Goal: Information Seeking & Learning: Find specific page/section

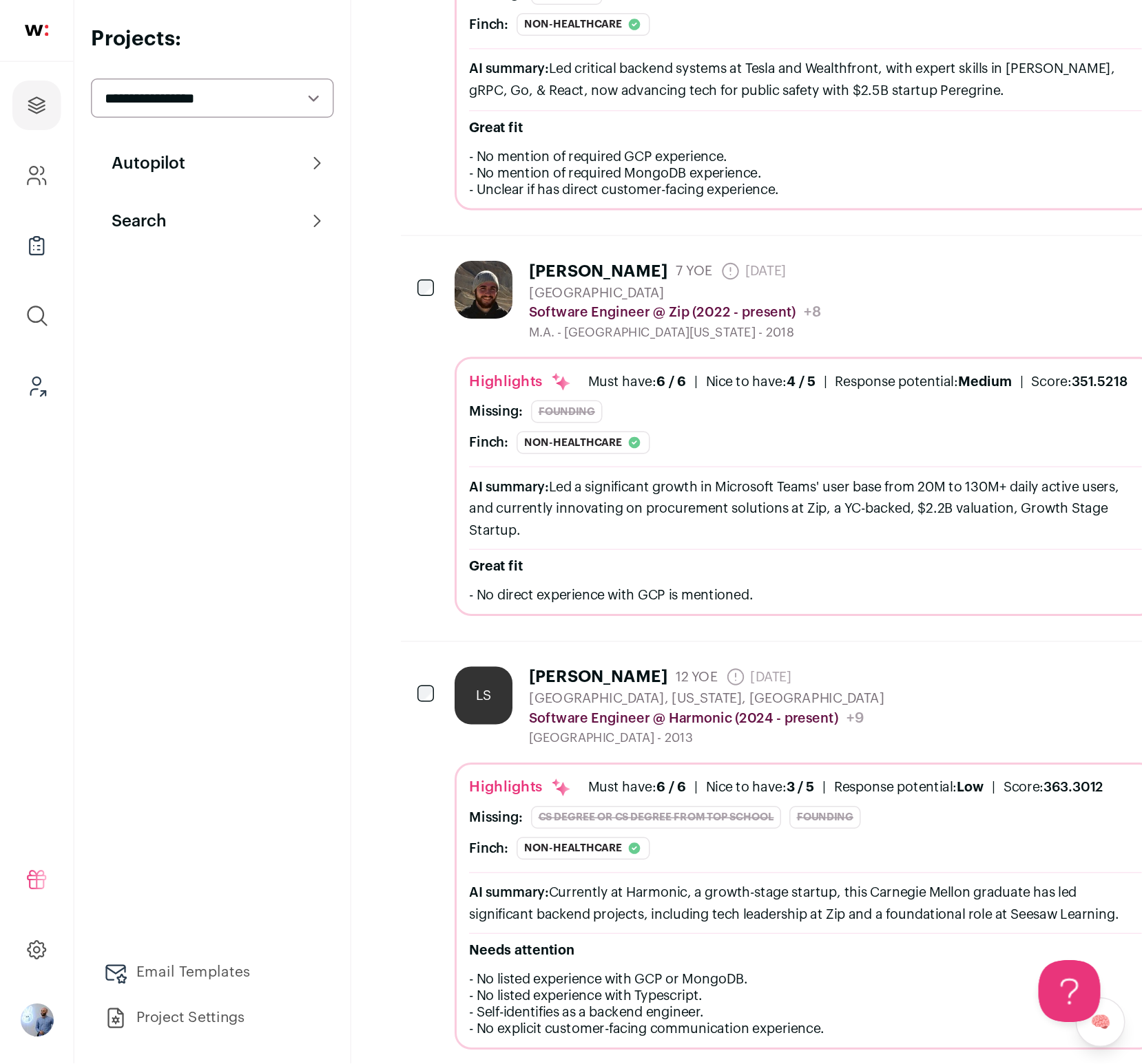
scroll to position [1583, 0]
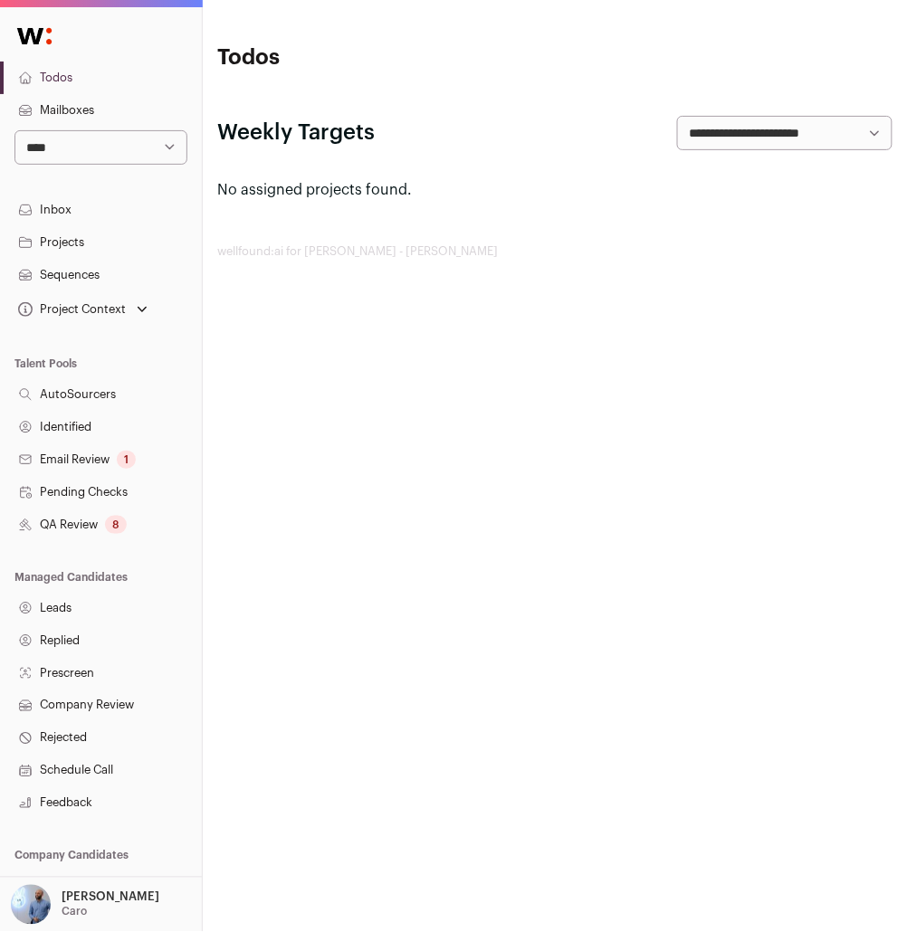
click at [182, 151] on select "**********" at bounding box center [100, 147] width 173 height 34
click at [14, 130] on select "**********" at bounding box center [100, 147] width 173 height 34
click at [176, 154] on select "**********" at bounding box center [100, 147] width 173 height 34
select select "***"
click at [14, 130] on select "**********" at bounding box center [100, 147] width 173 height 34
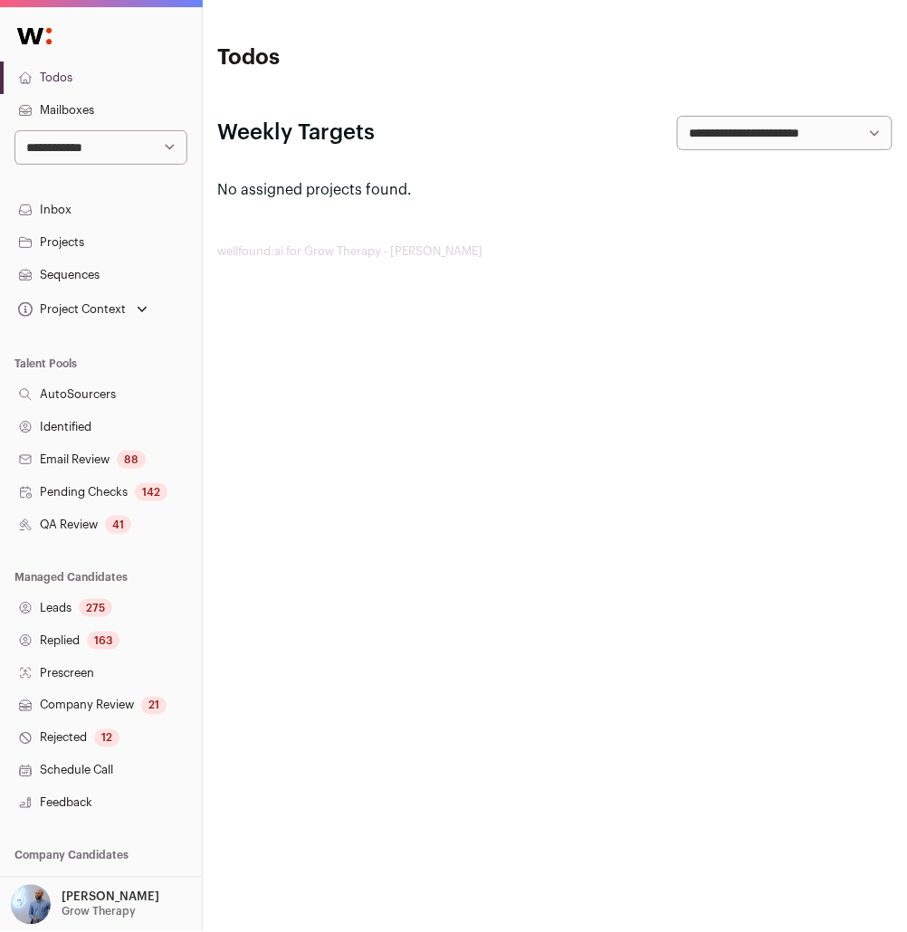
scroll to position [109, 0]
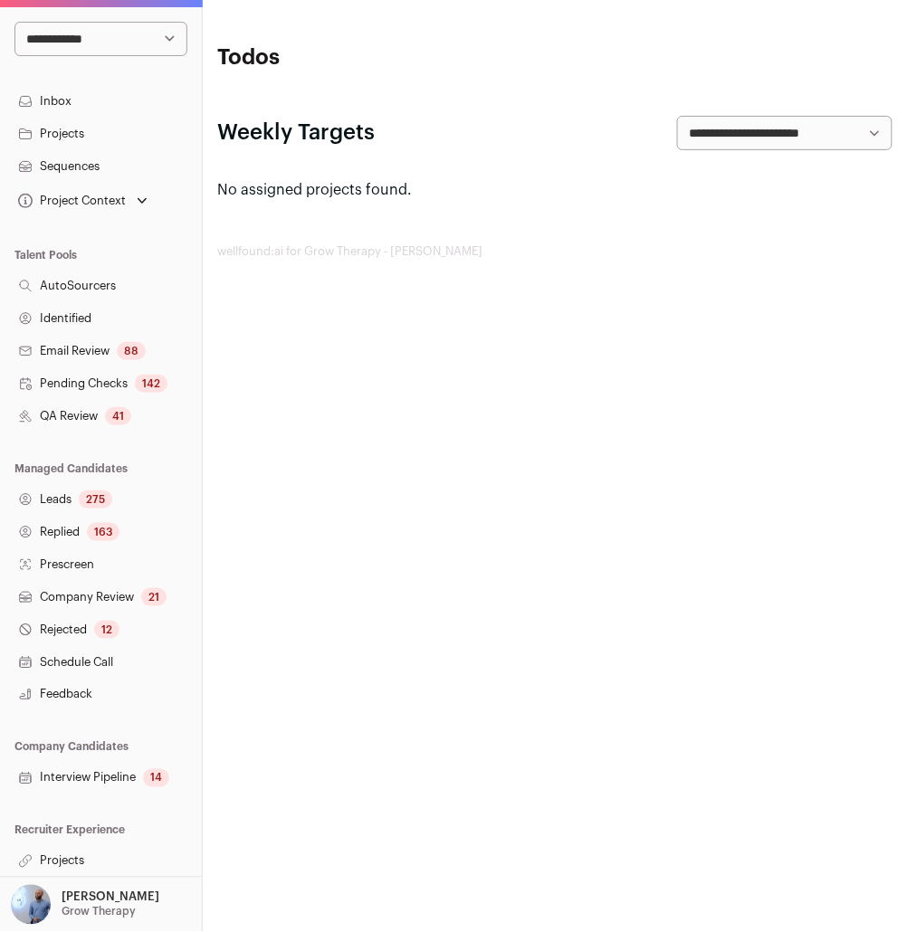
click at [82, 856] on link "Projects" at bounding box center [101, 861] width 202 height 33
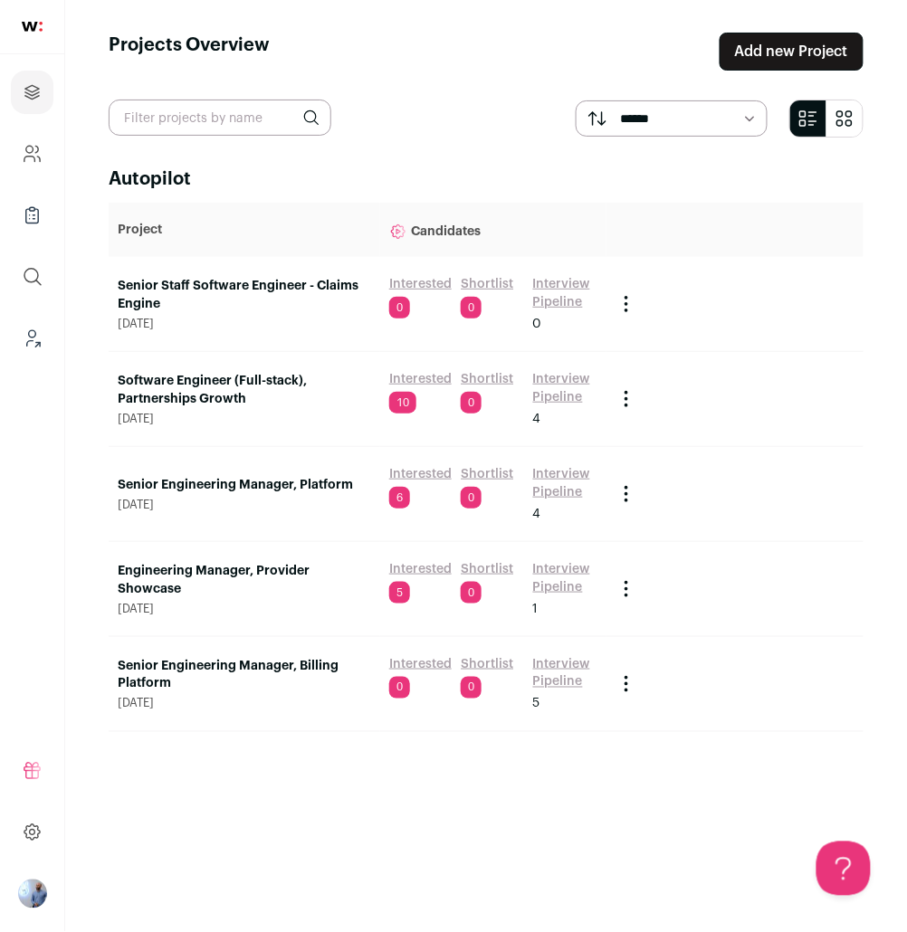
click at [221, 299] on link "Senior Staff Software Engineer - Claims Engine" at bounding box center [244, 295] width 253 height 36
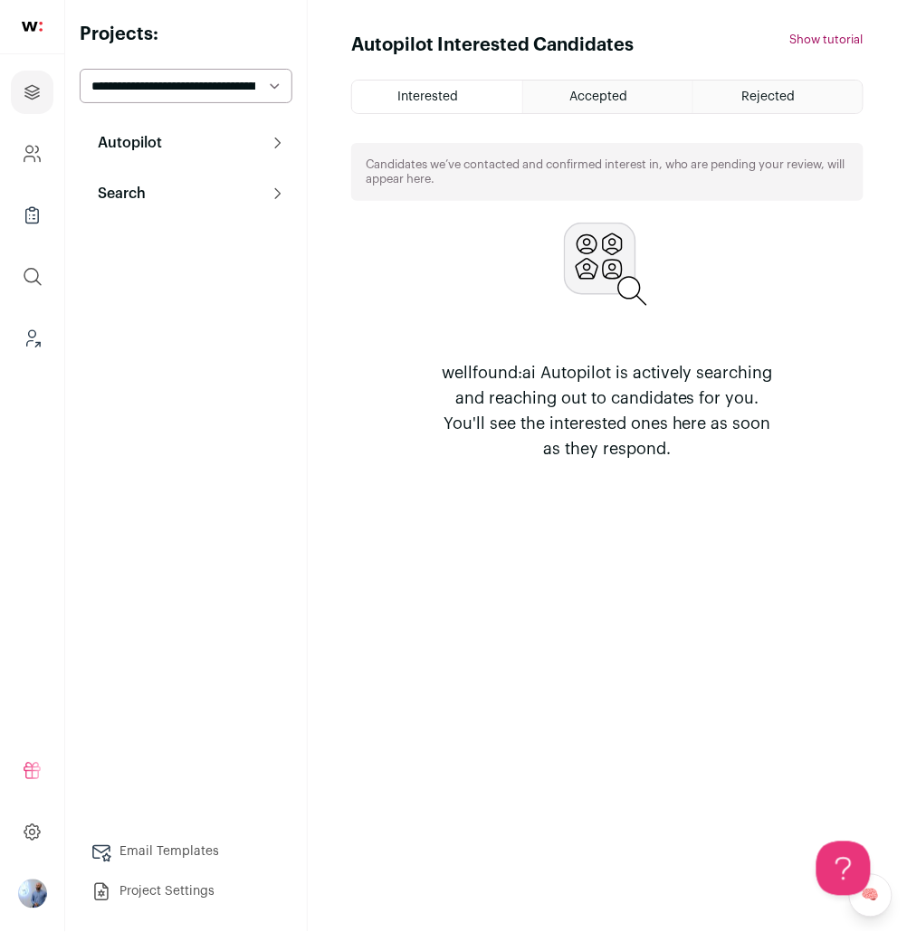
click at [201, 196] on button "Search" at bounding box center [186, 194] width 213 height 36
click at [224, 234] on link "Search" at bounding box center [186, 230] width 213 height 36
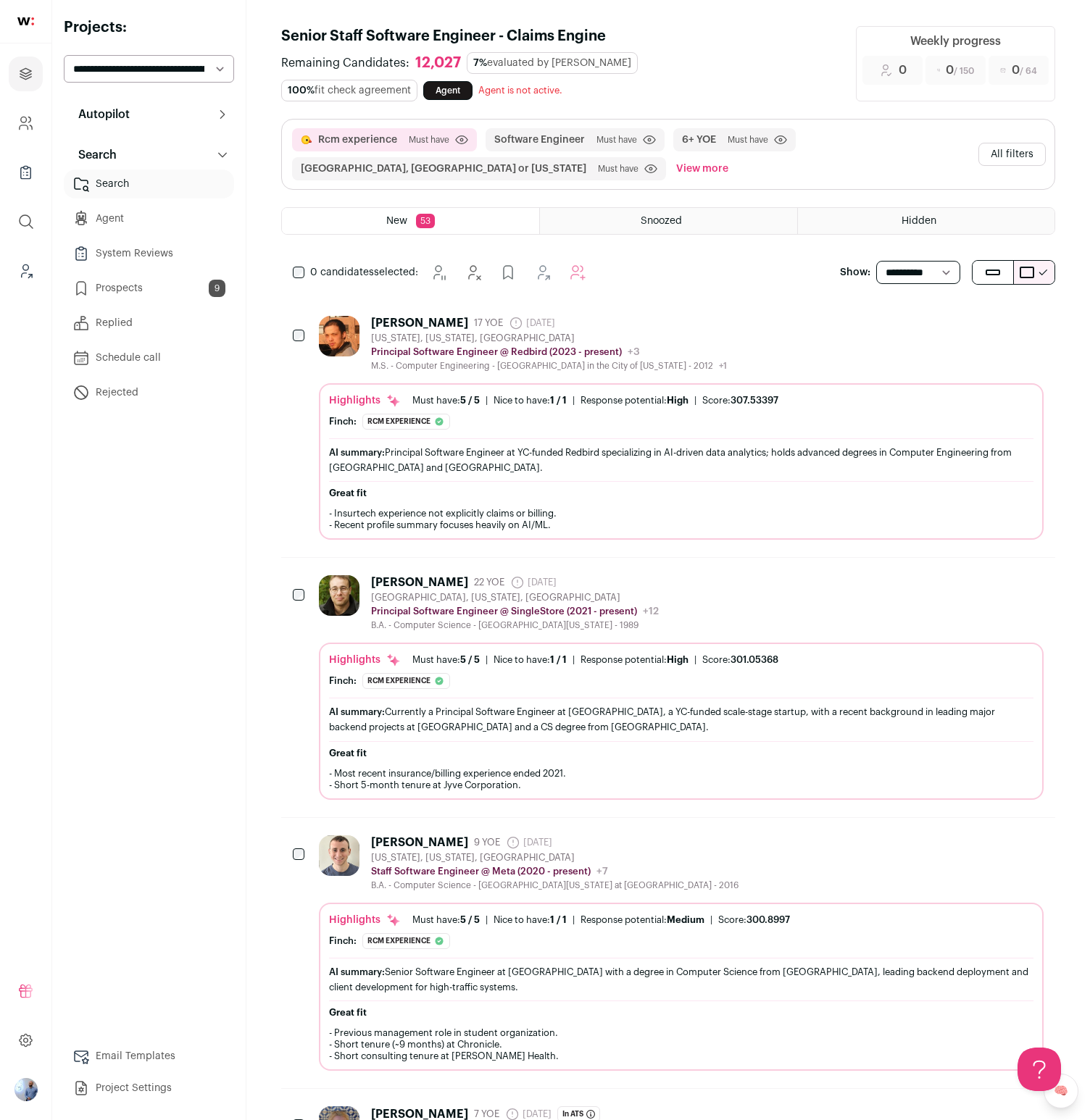
click at [726, 163] on button "All filters" at bounding box center [1012, 154] width 67 height 23
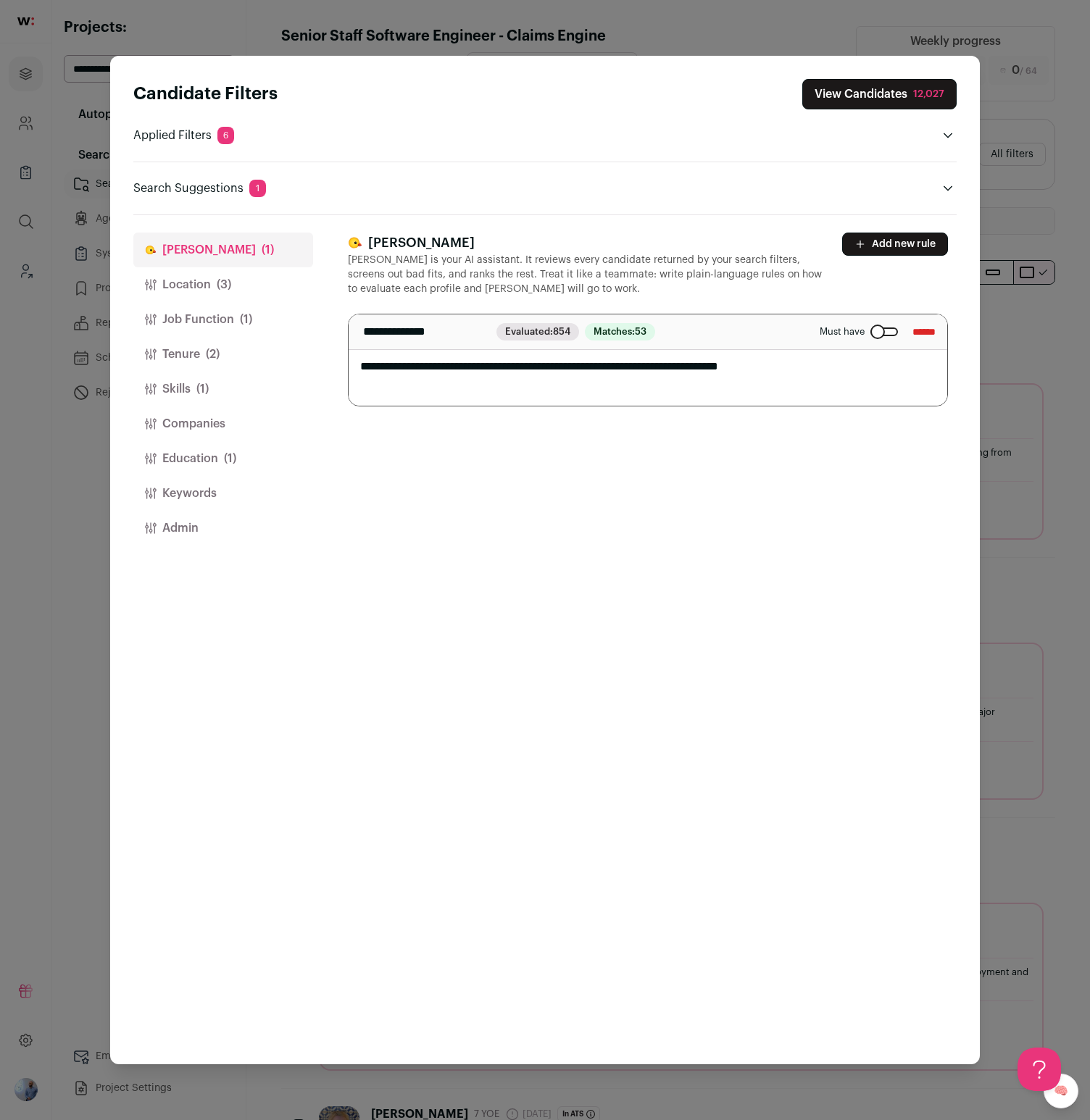
click at [232, 293] on button "Location (3)" at bounding box center [223, 284] width 179 height 34
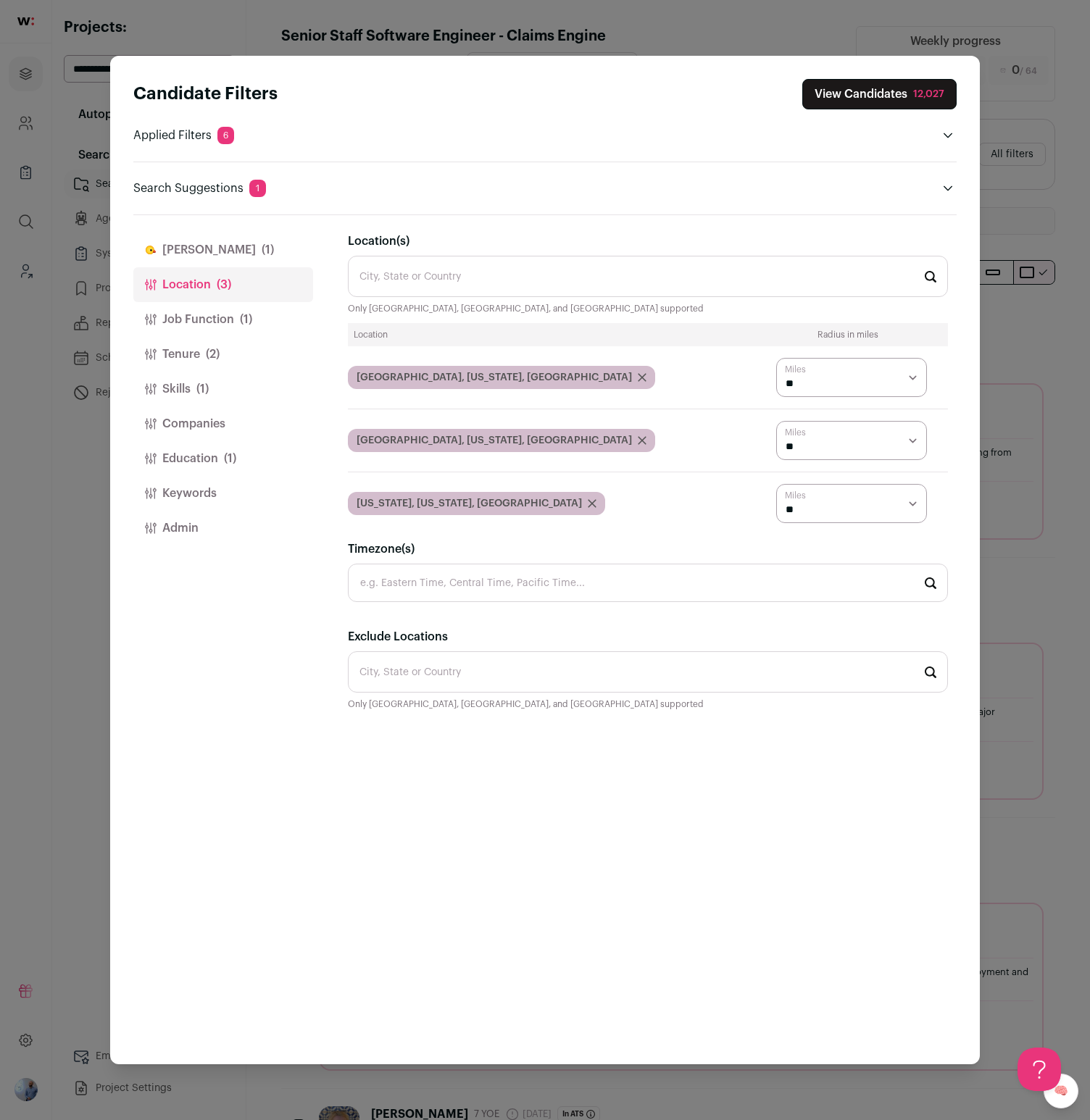
click at [232, 371] on button "Tenure (2)" at bounding box center [223, 354] width 179 height 34
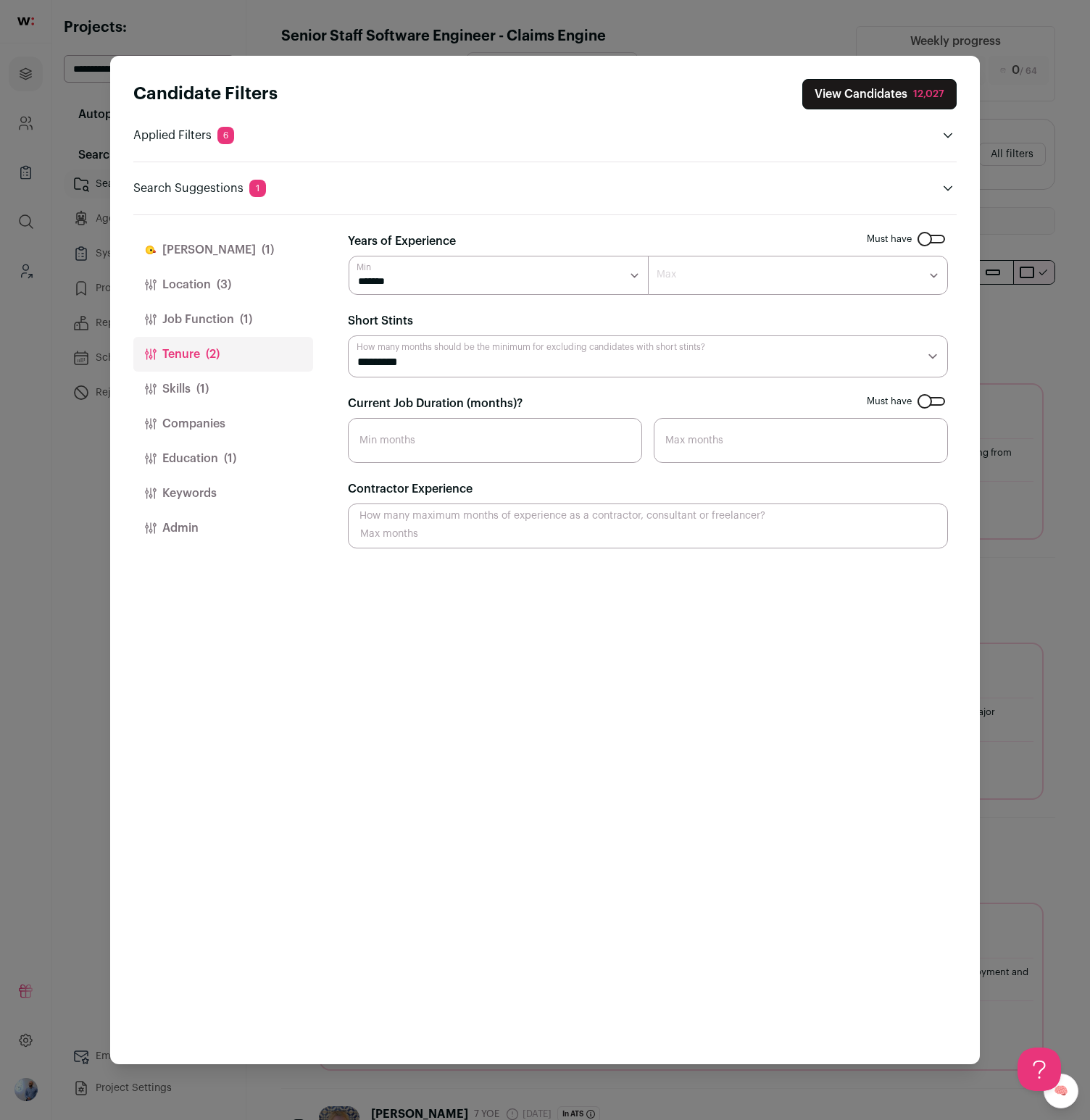
click at [222, 387] on button "Skills (1)" at bounding box center [223, 388] width 179 height 34
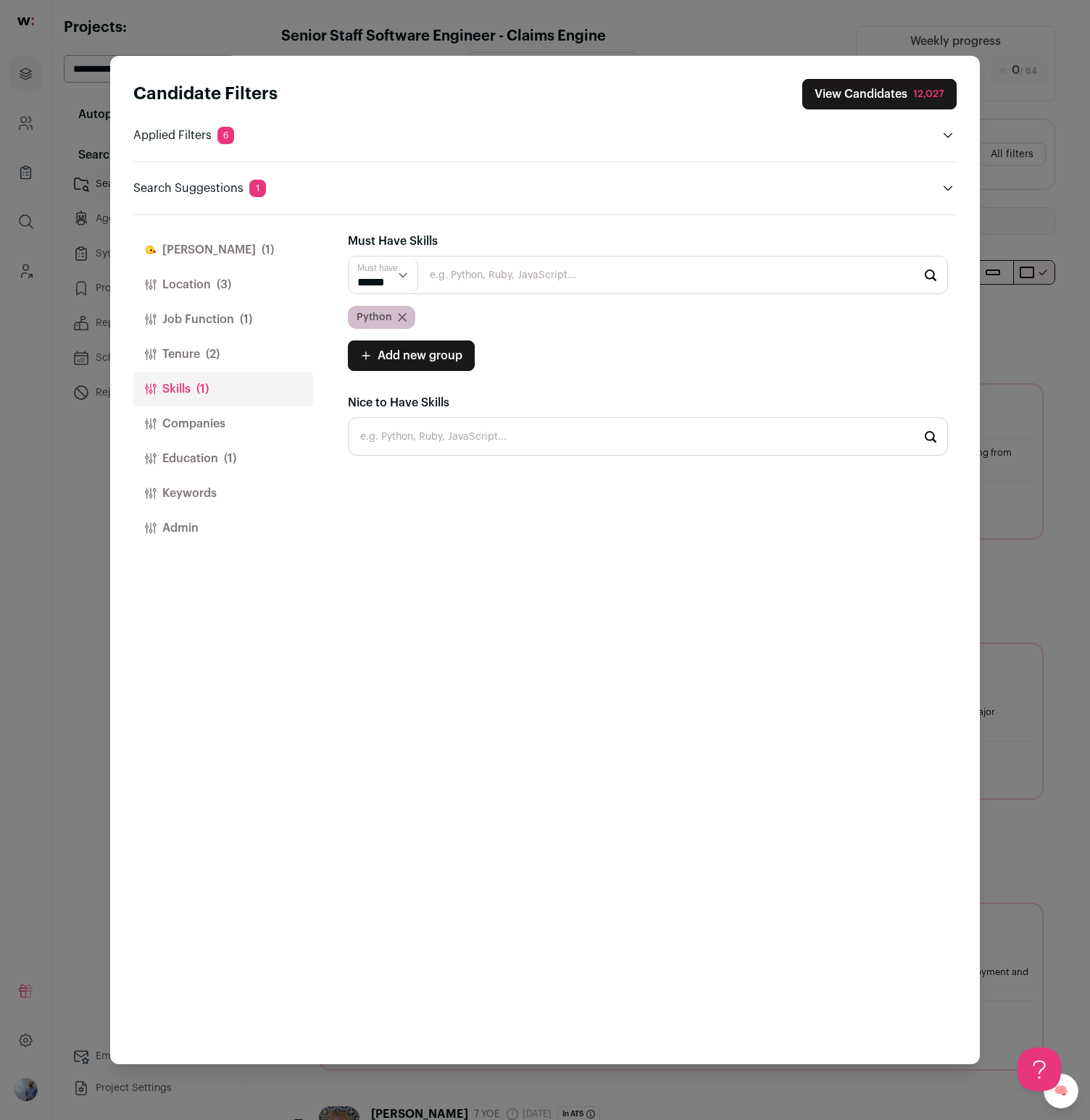
click at [219, 436] on button "Companies" at bounding box center [223, 424] width 179 height 34
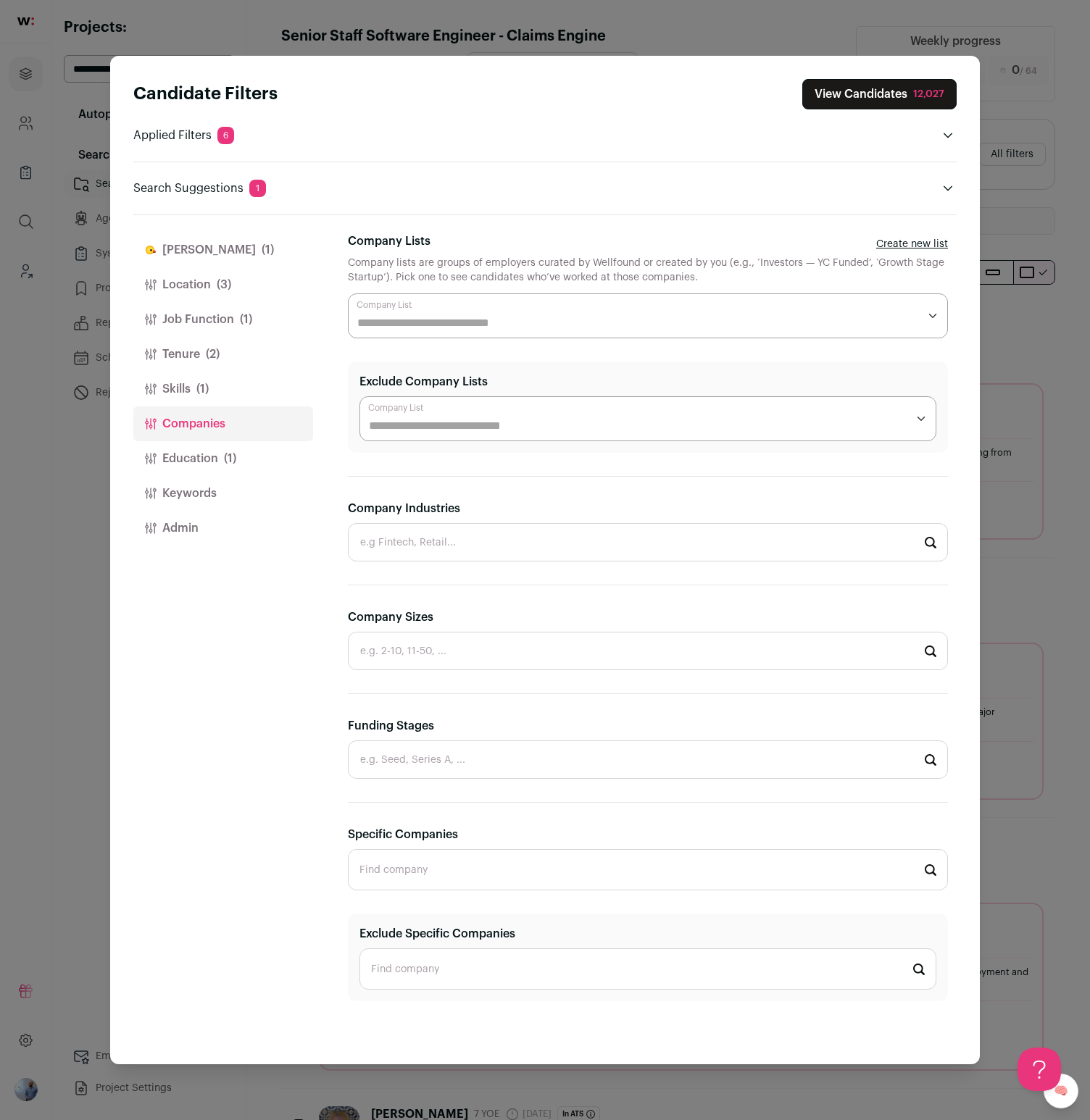
click at [218, 462] on button "Education (1)" at bounding box center [223, 458] width 179 height 34
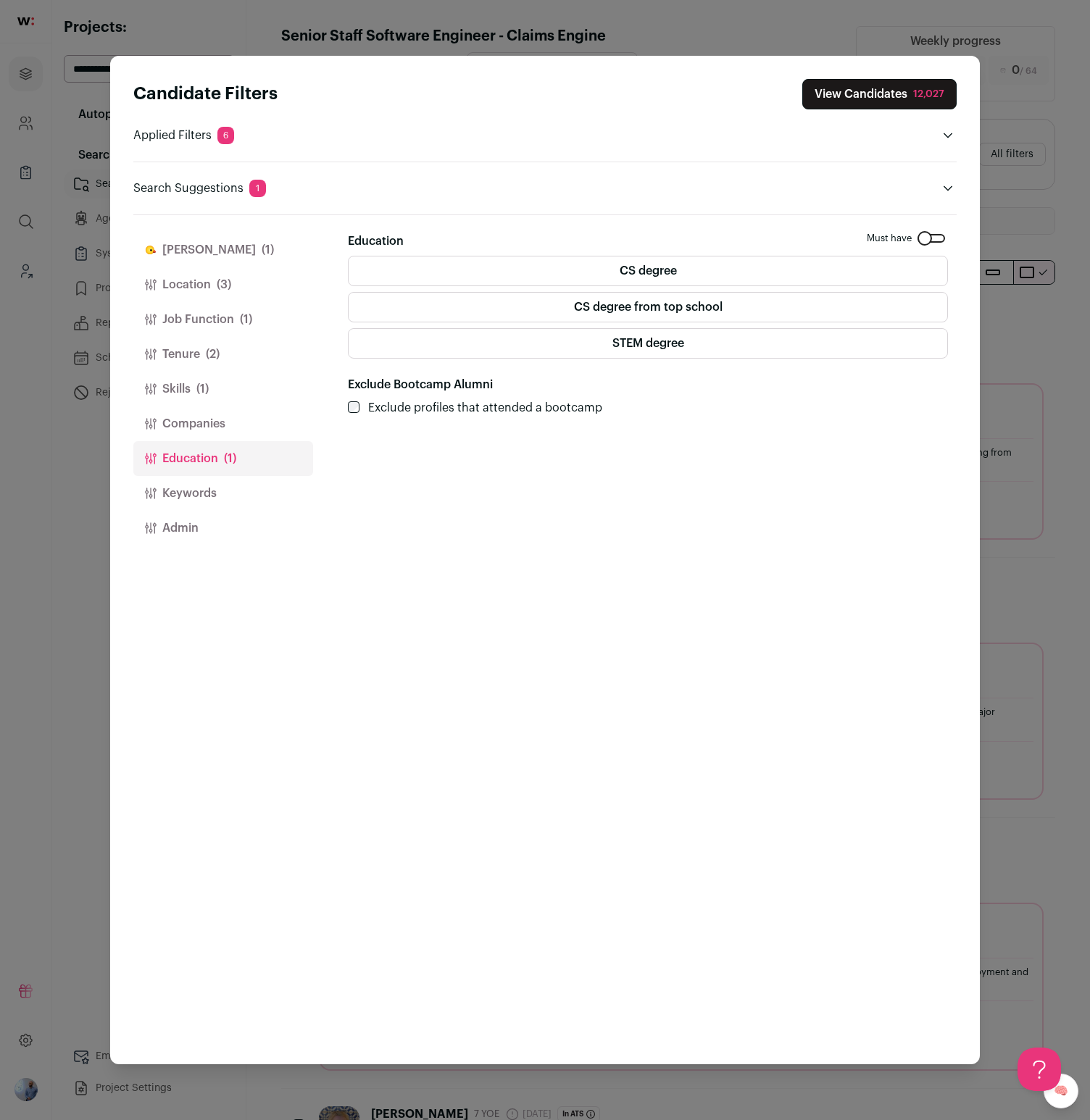
click at [197, 407] on button "Companies" at bounding box center [223, 424] width 179 height 34
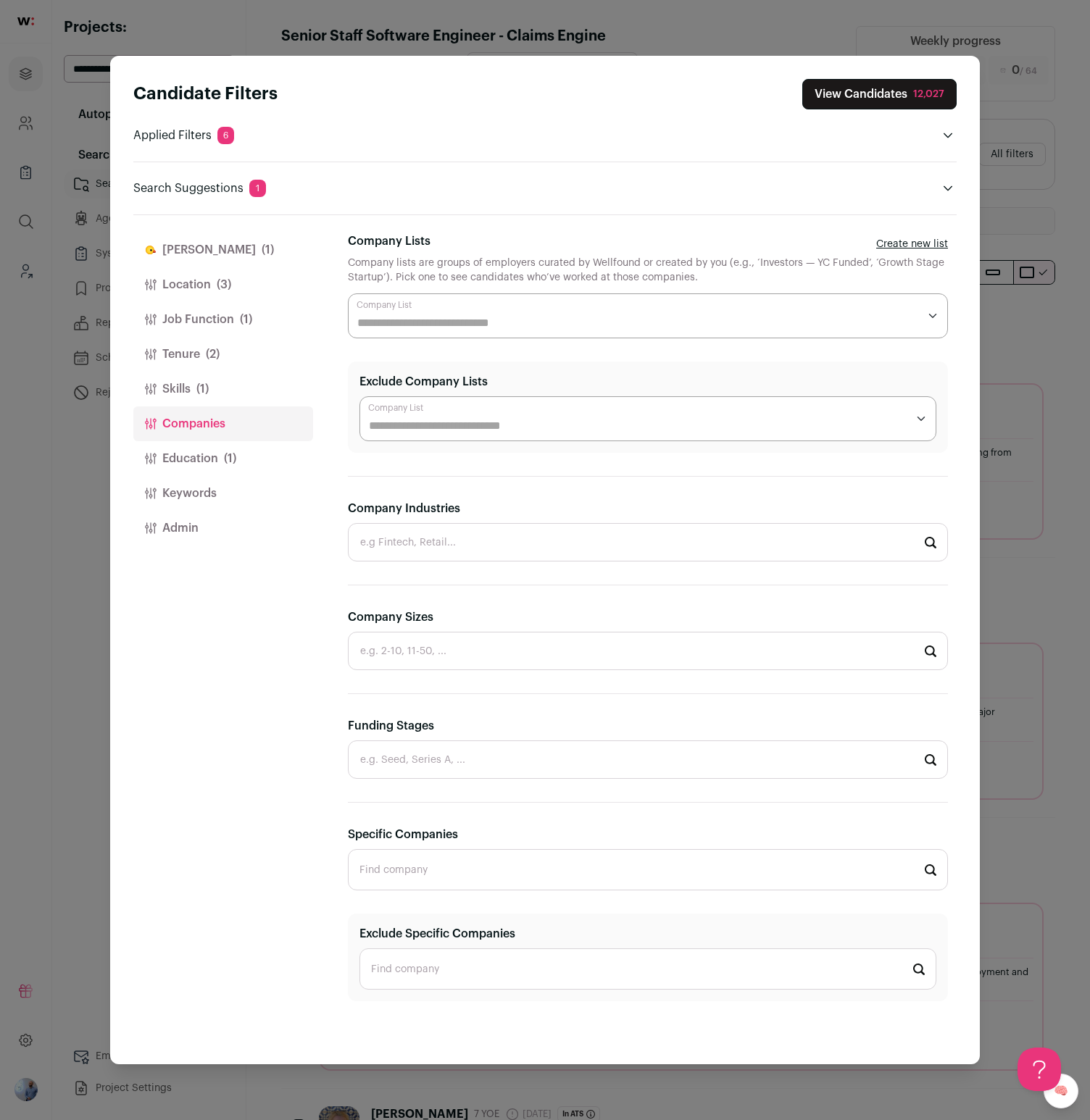
click at [196, 397] on button "Skills (1)" at bounding box center [223, 388] width 179 height 34
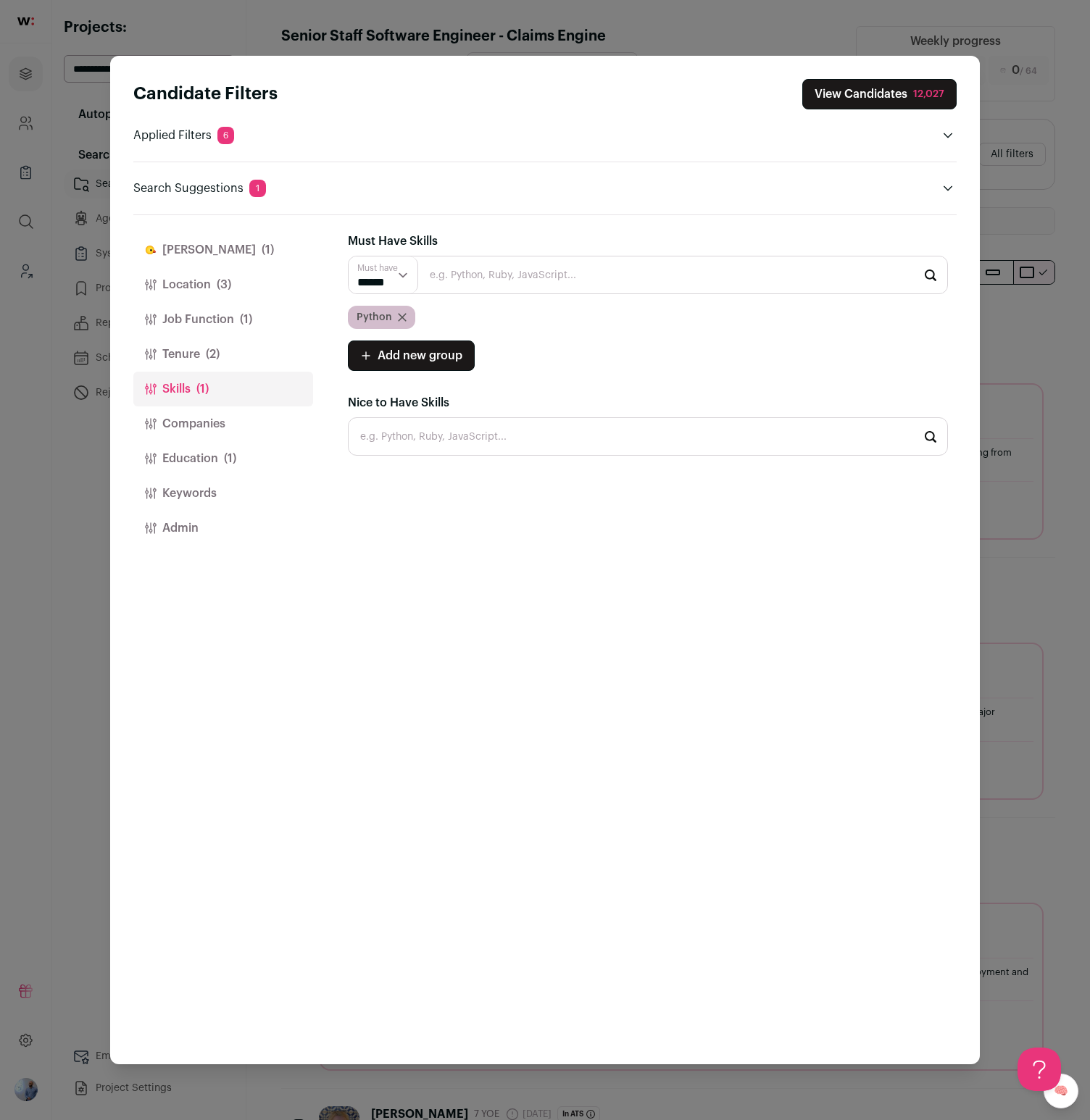
click at [191, 332] on button "Job Function (1)" at bounding box center [223, 319] width 179 height 34
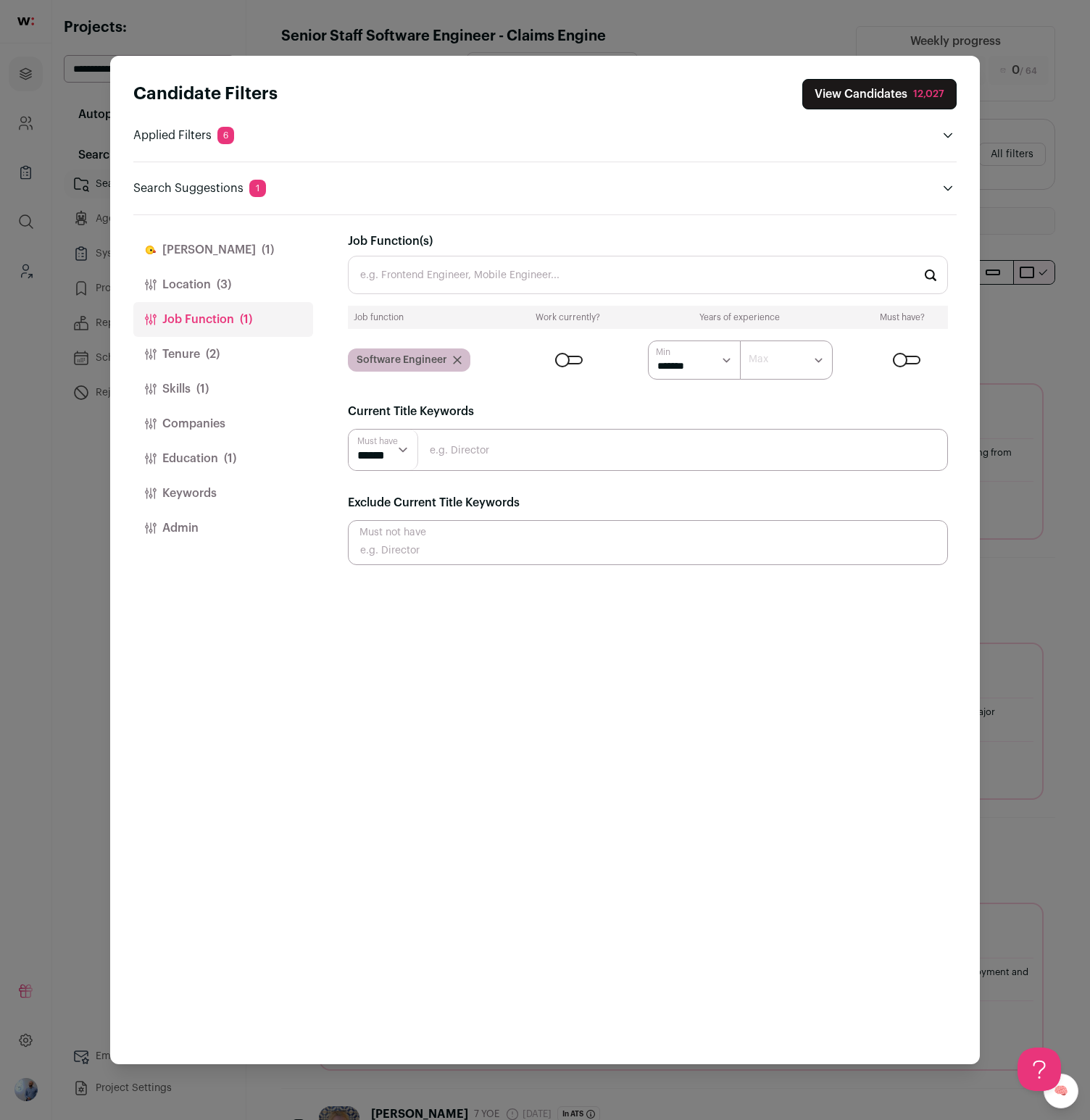
click at [211, 281] on button "Location (3)" at bounding box center [223, 284] width 179 height 34
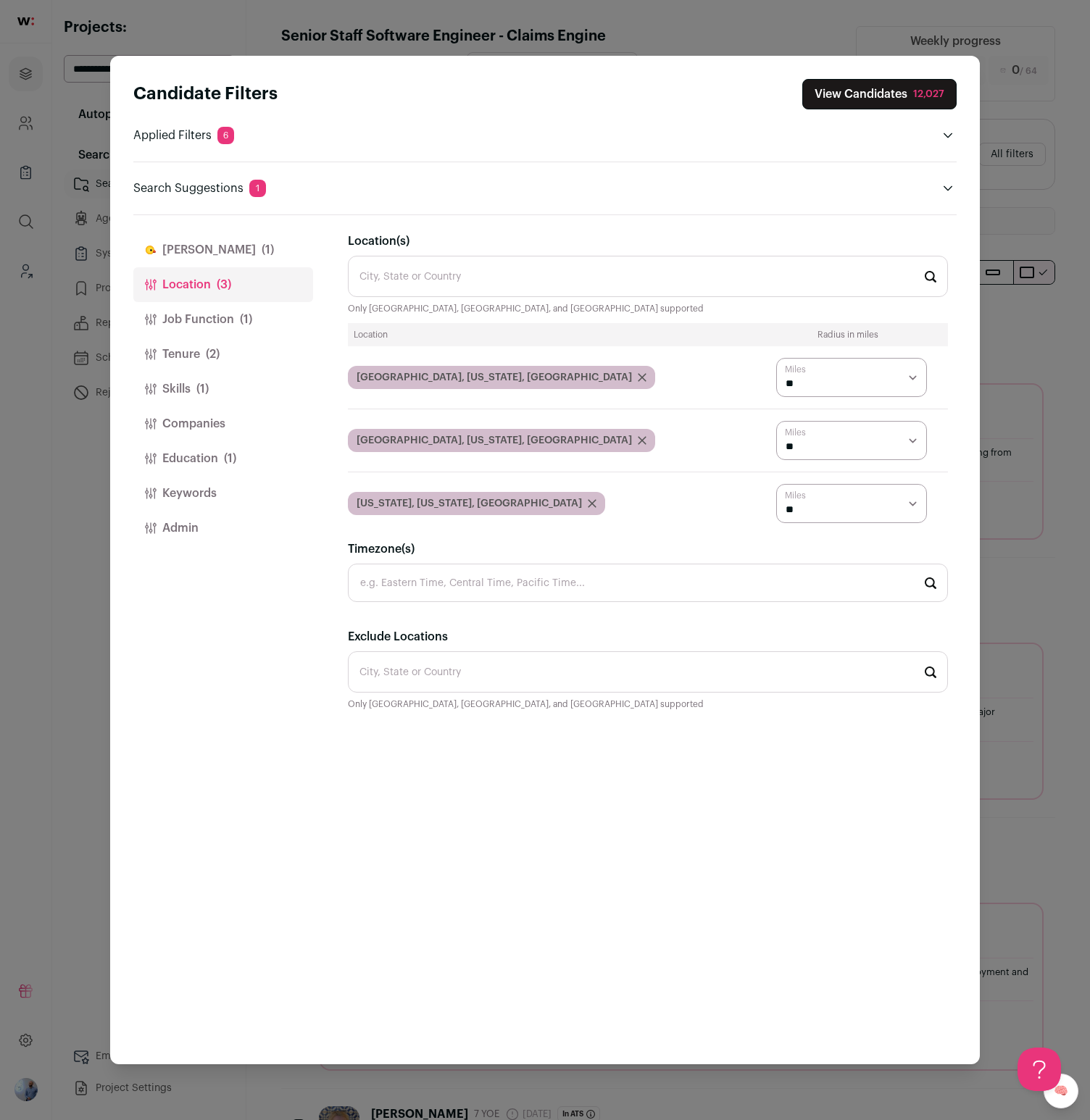
click at [208, 331] on button "Job Function (1)" at bounding box center [223, 319] width 179 height 34
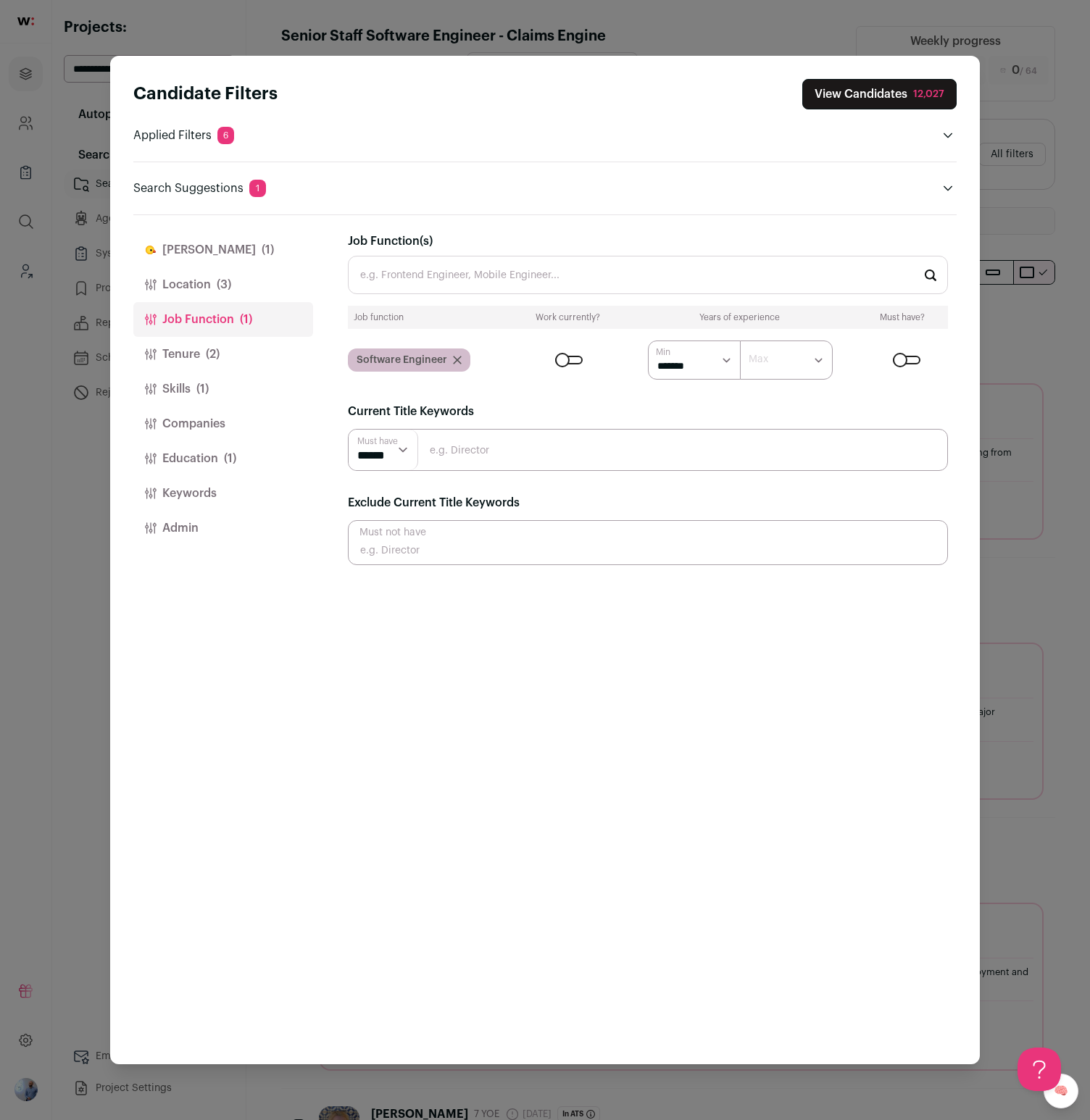
click at [204, 355] on button "Tenure (2)" at bounding box center [223, 354] width 179 height 34
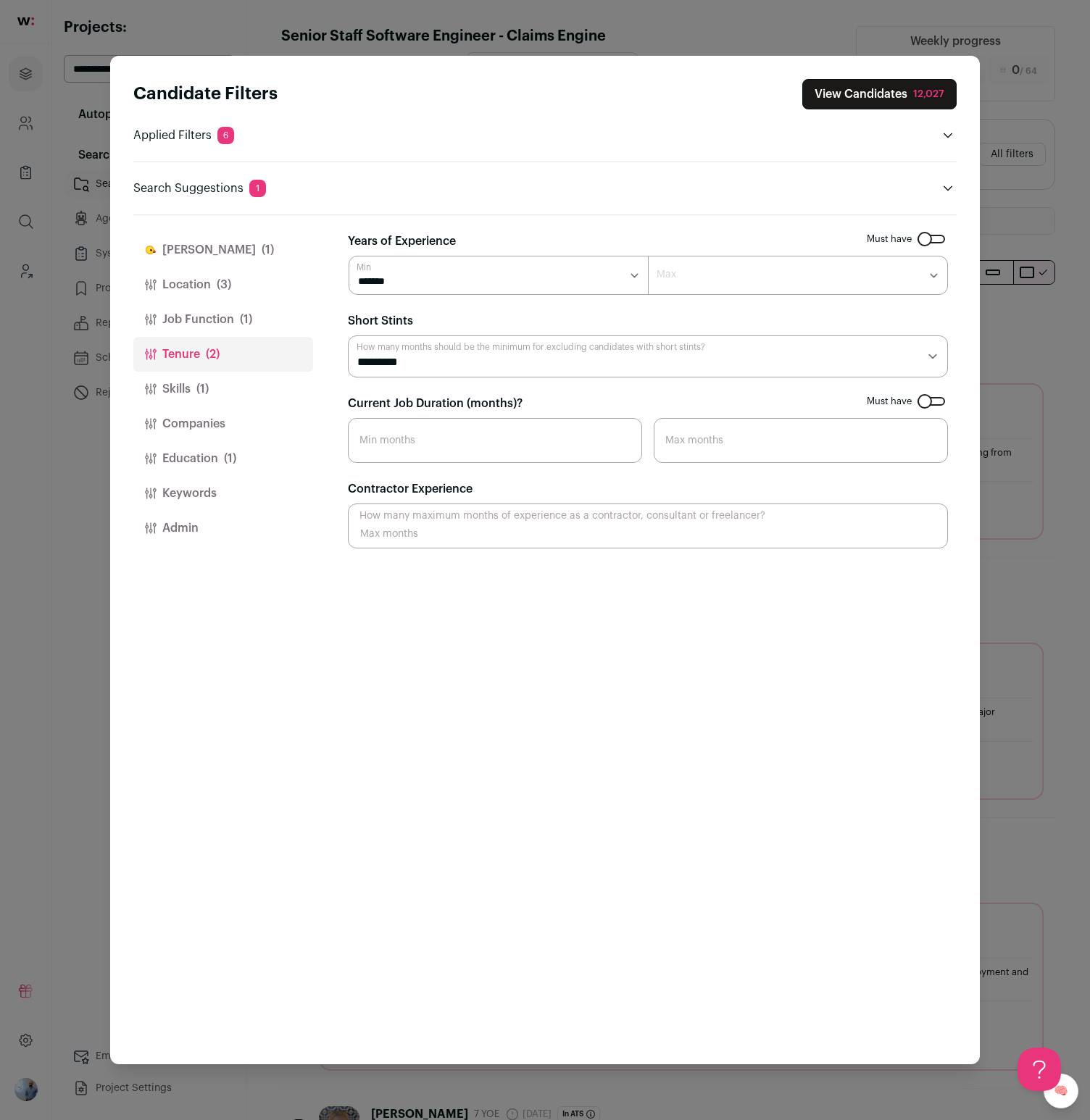
click at [212, 401] on button "Skills (1)" at bounding box center [223, 388] width 179 height 34
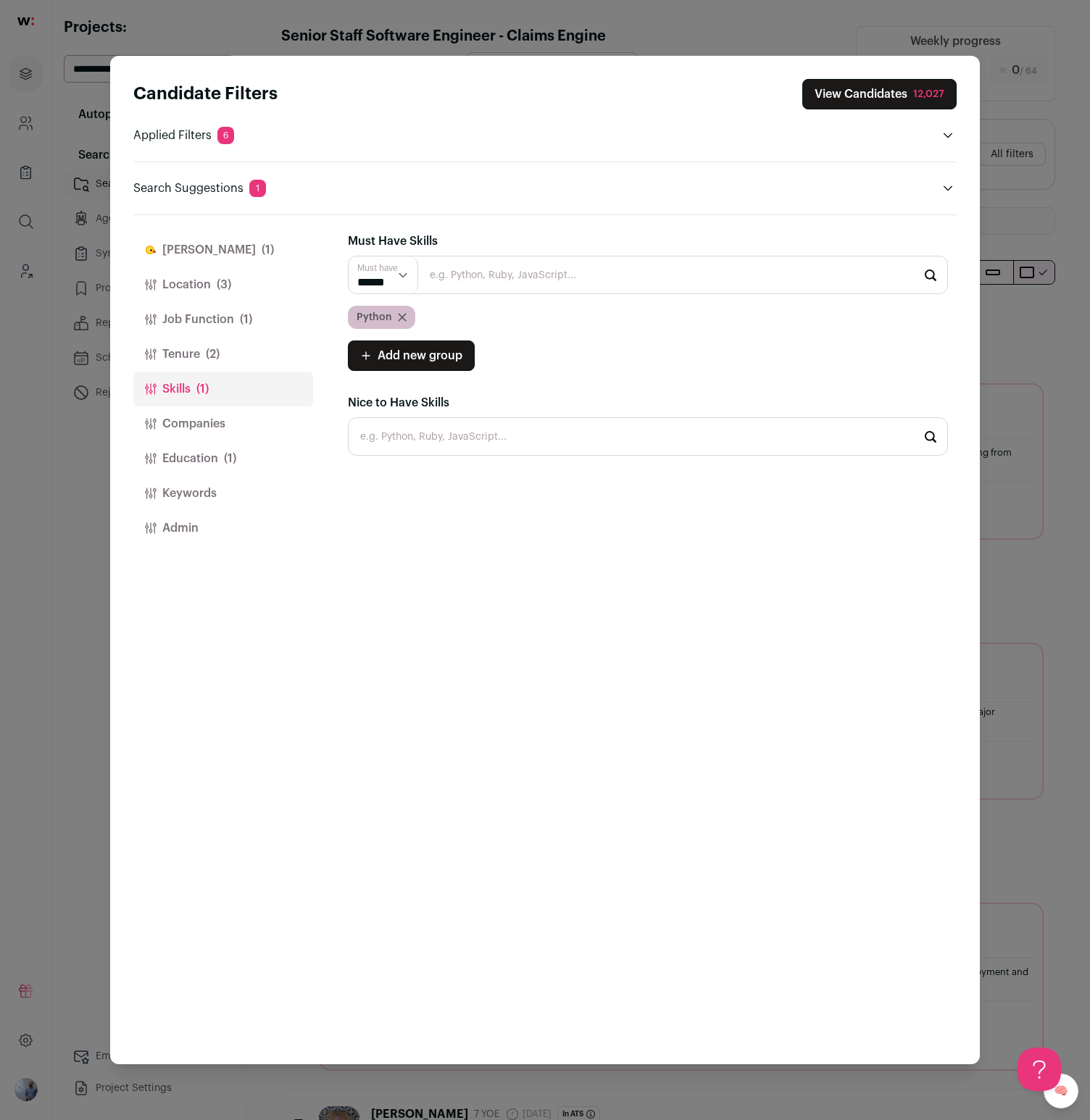
click at [207, 455] on button "Education (1)" at bounding box center [223, 458] width 179 height 34
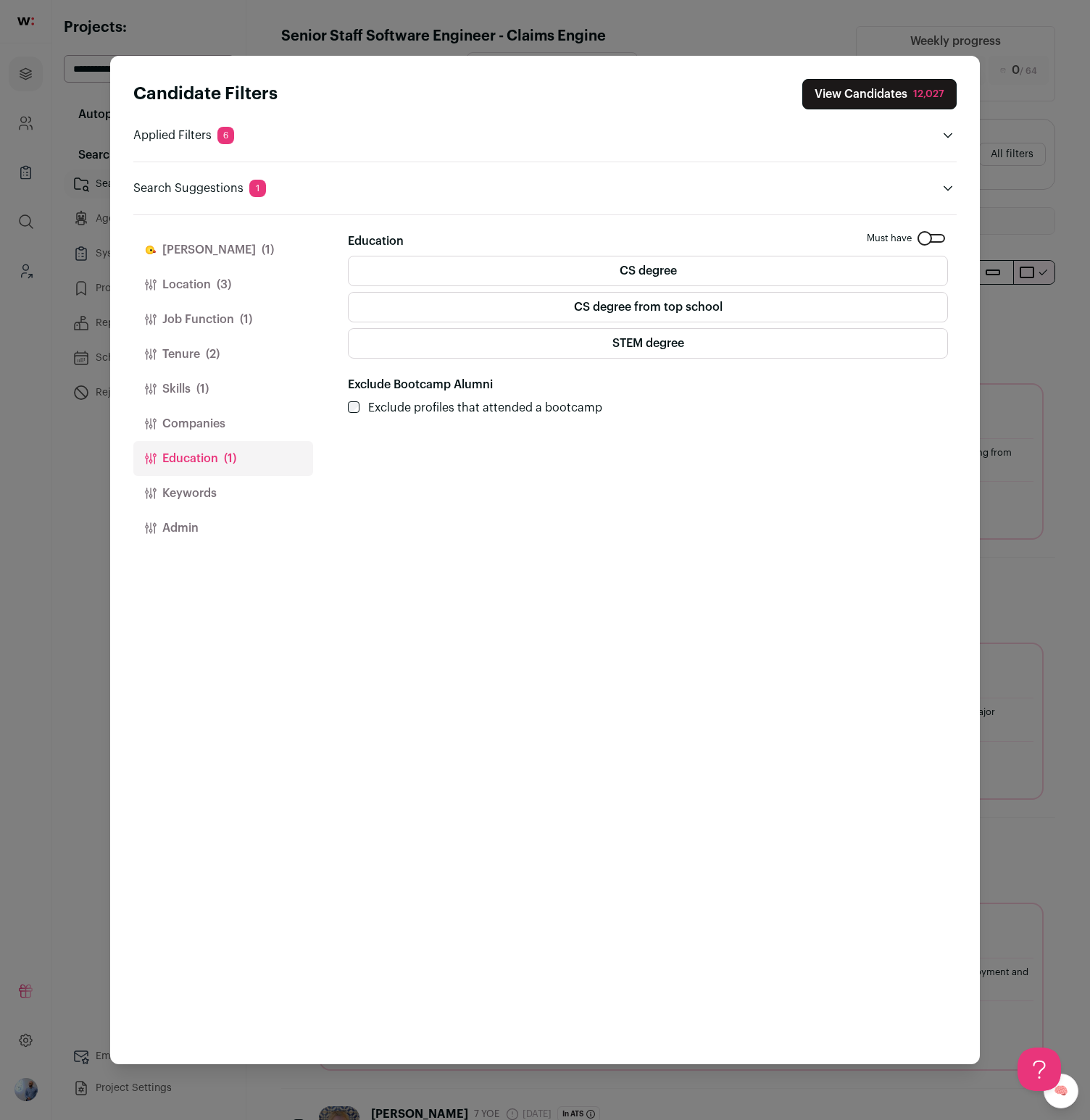
click at [203, 438] on button "Companies" at bounding box center [223, 424] width 179 height 34
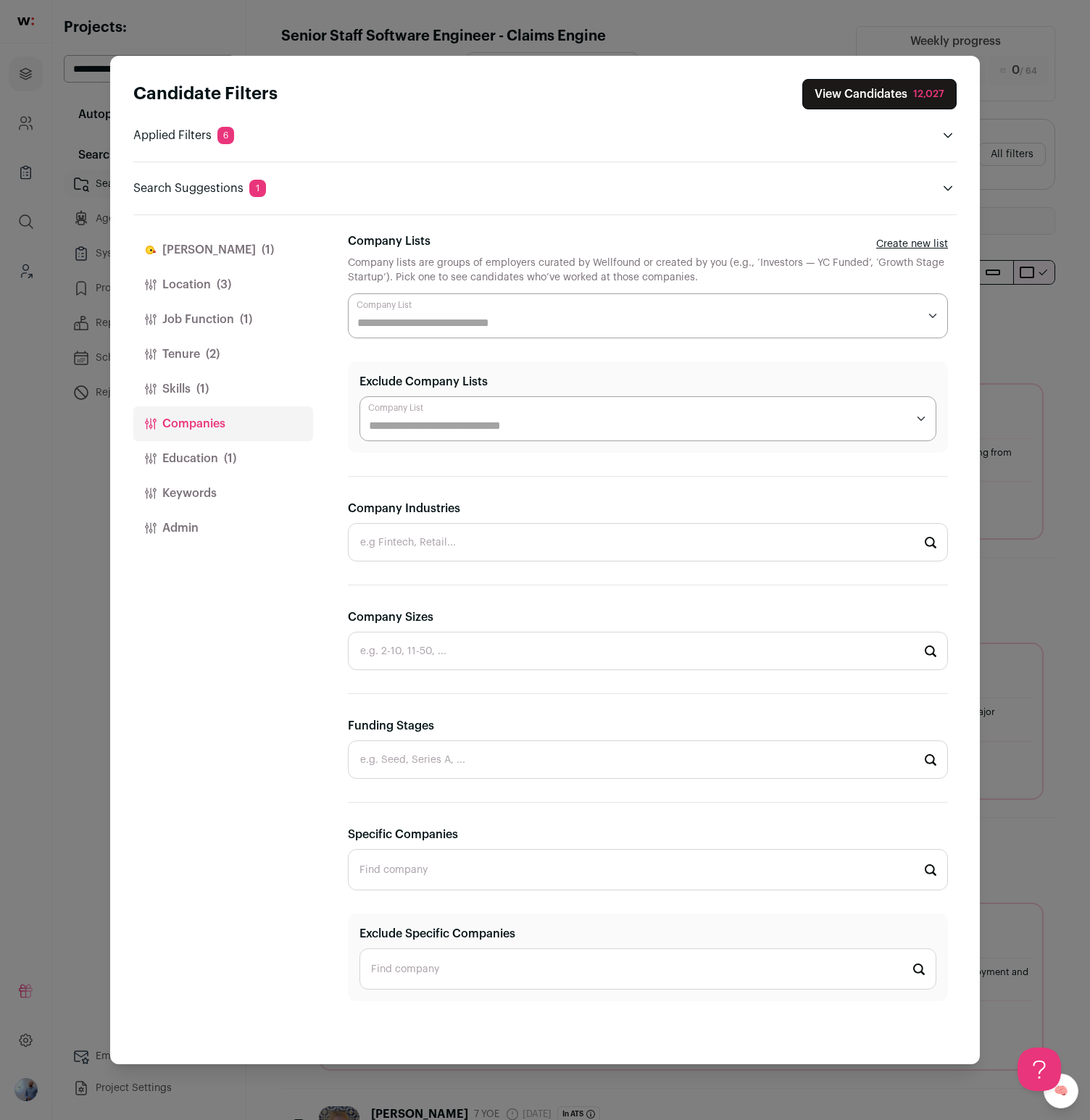
click at [385, 549] on input "Company Industries" at bounding box center [647, 542] width 600 height 38
click at [393, 745] on input "Funding Stages" at bounding box center [647, 760] width 600 height 38
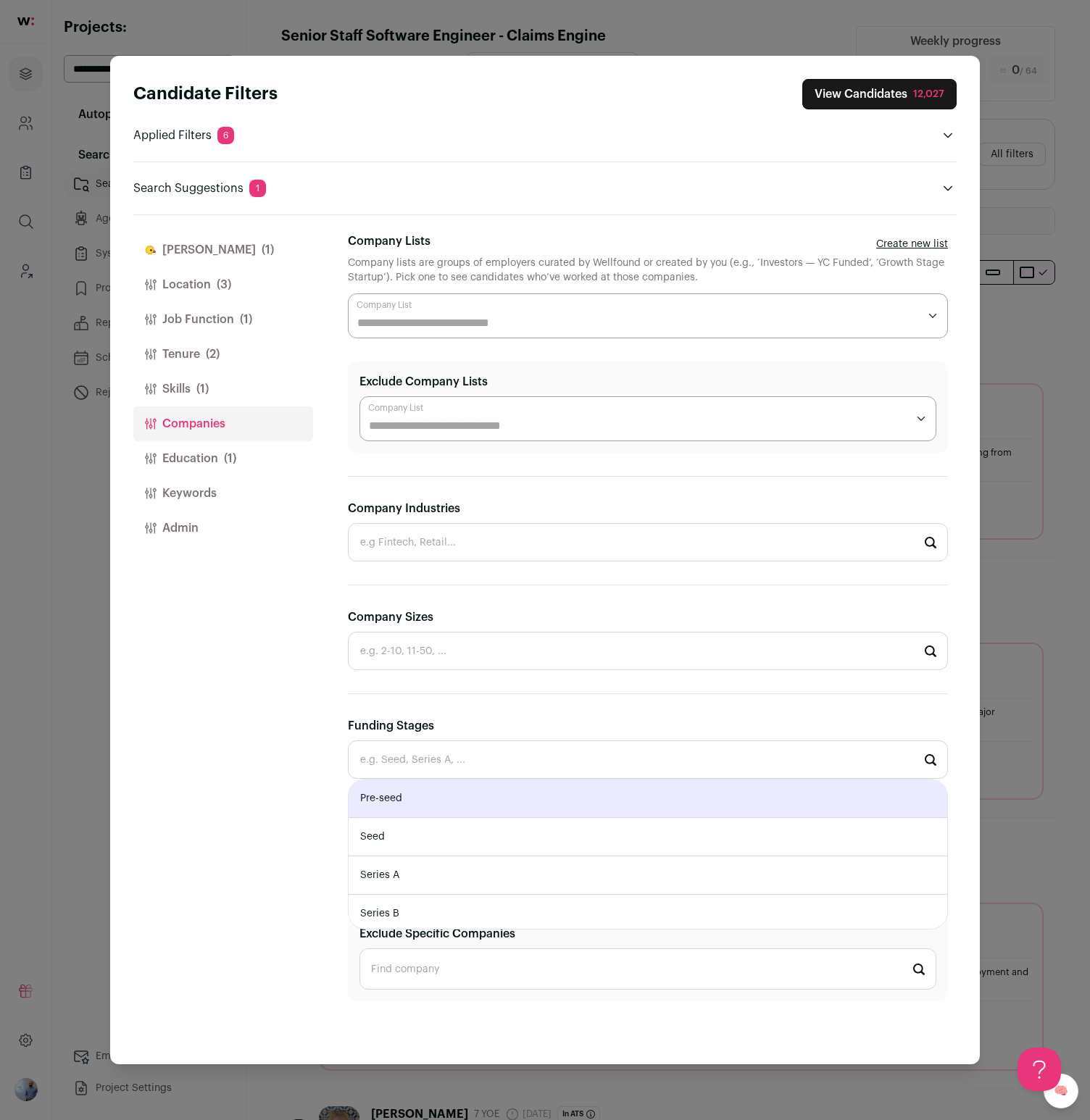
type input "Pre-seed"
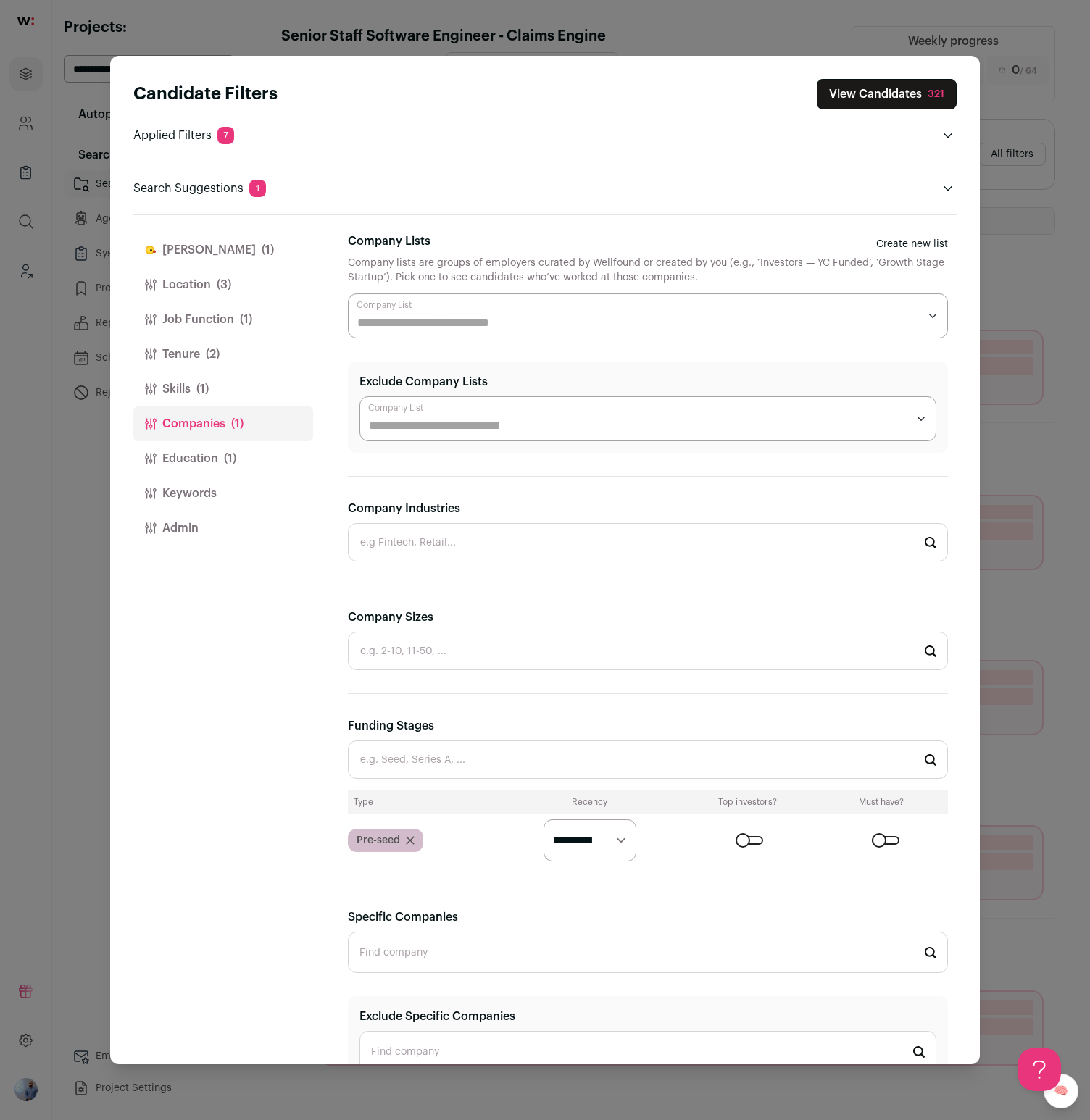
click at [414, 745] on div "Pre-seed" at bounding box center [385, 840] width 75 height 23
click at [408, 745] on icon "Close modal via background" at bounding box center [410, 840] width 7 height 7
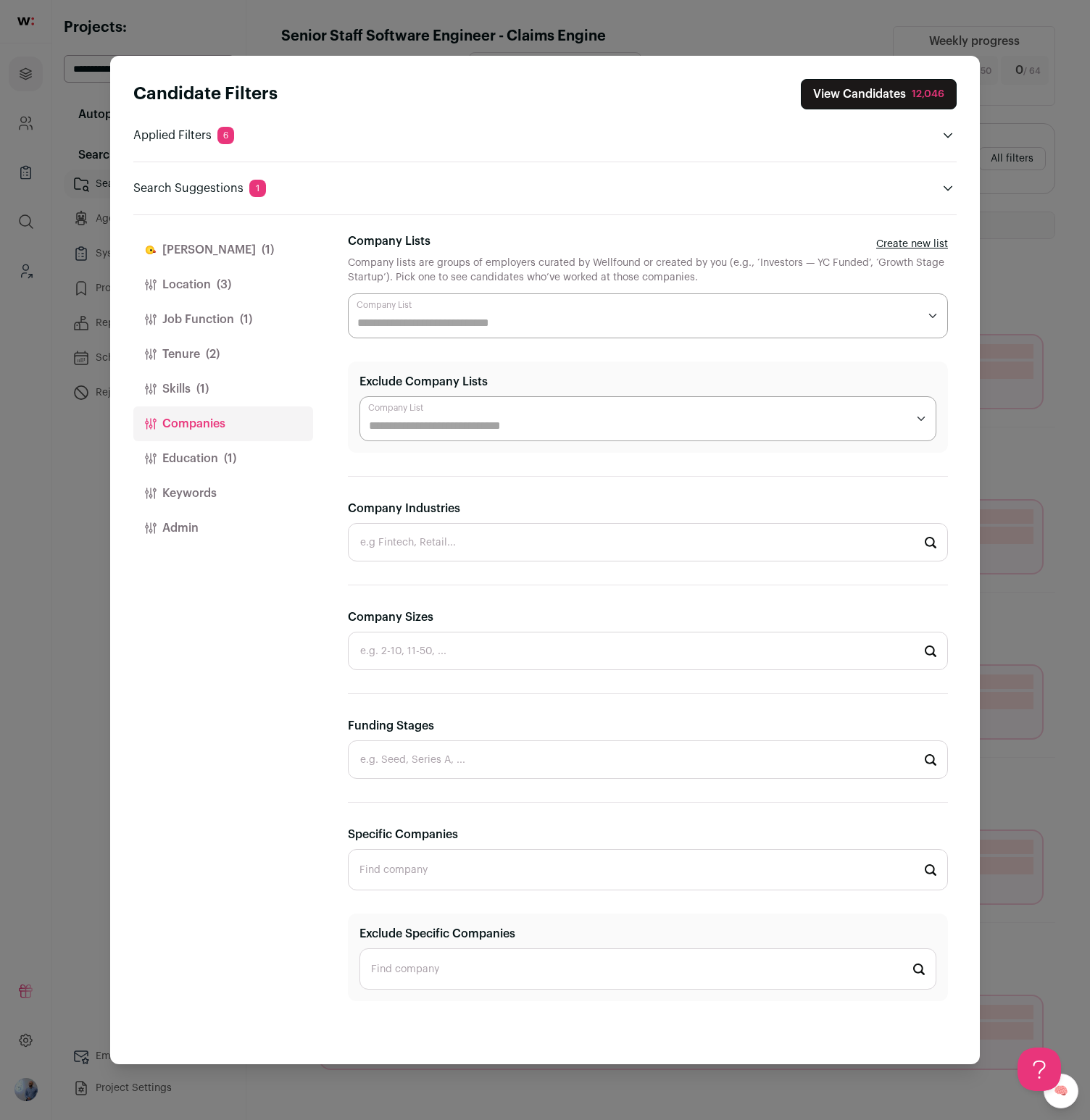
click at [726, 89] on button "View Candidates 12,046" at bounding box center [879, 94] width 156 height 30
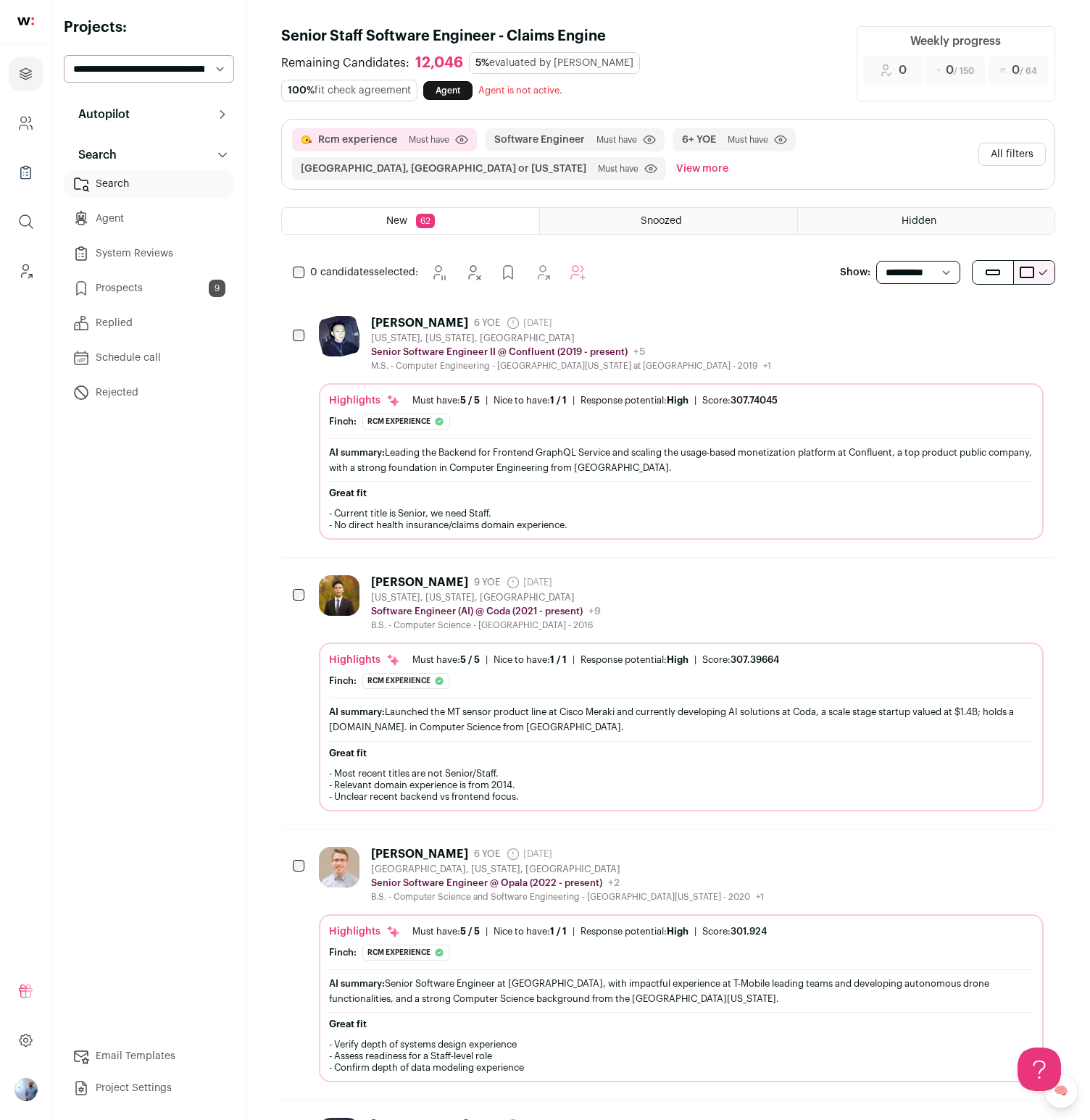
click at [536, 598] on div "New York, New York, United States" at bounding box center [485, 597] width 230 height 11
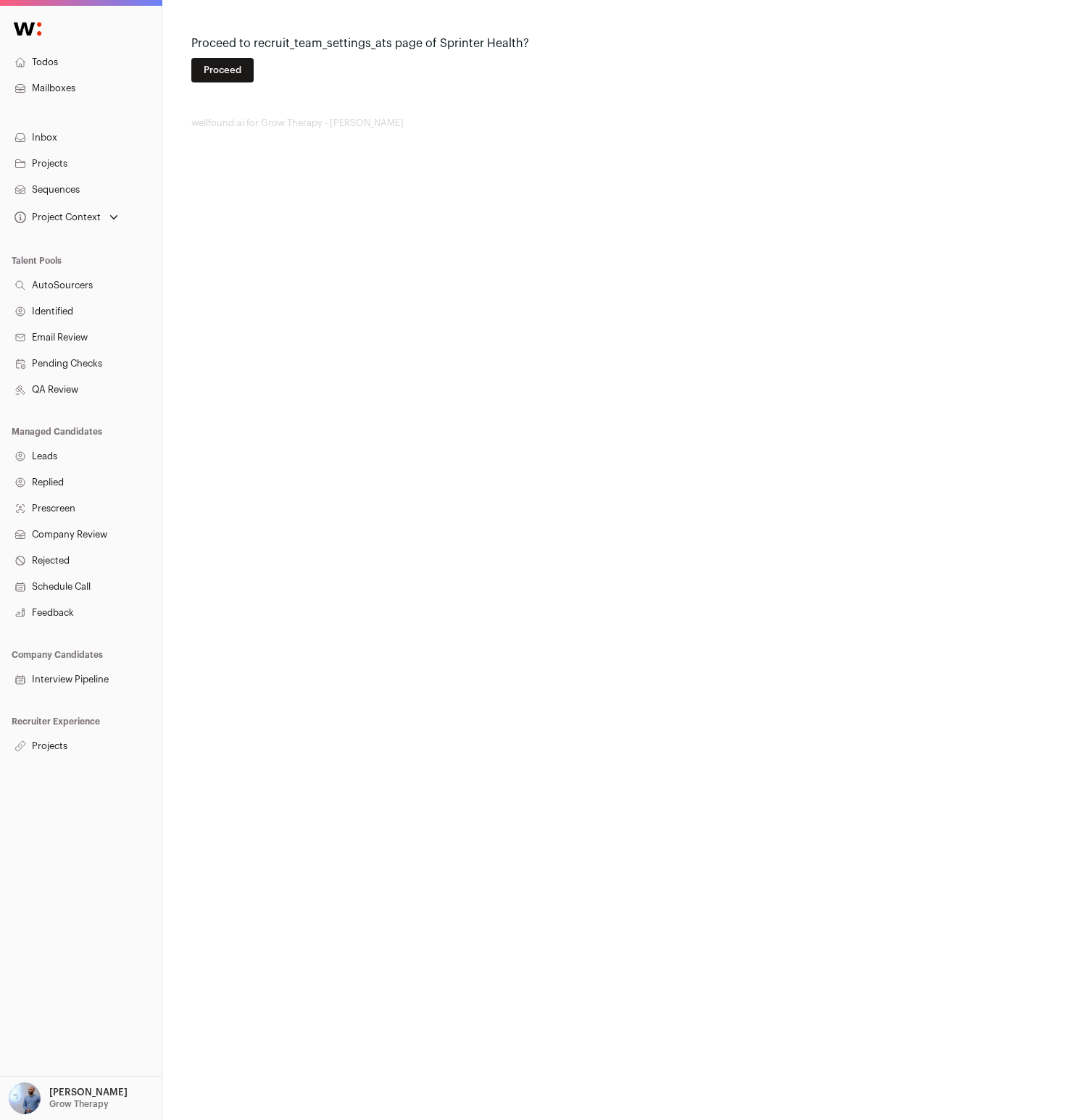
click at [213, 77] on button "Proceed" at bounding box center [223, 70] width 62 height 25
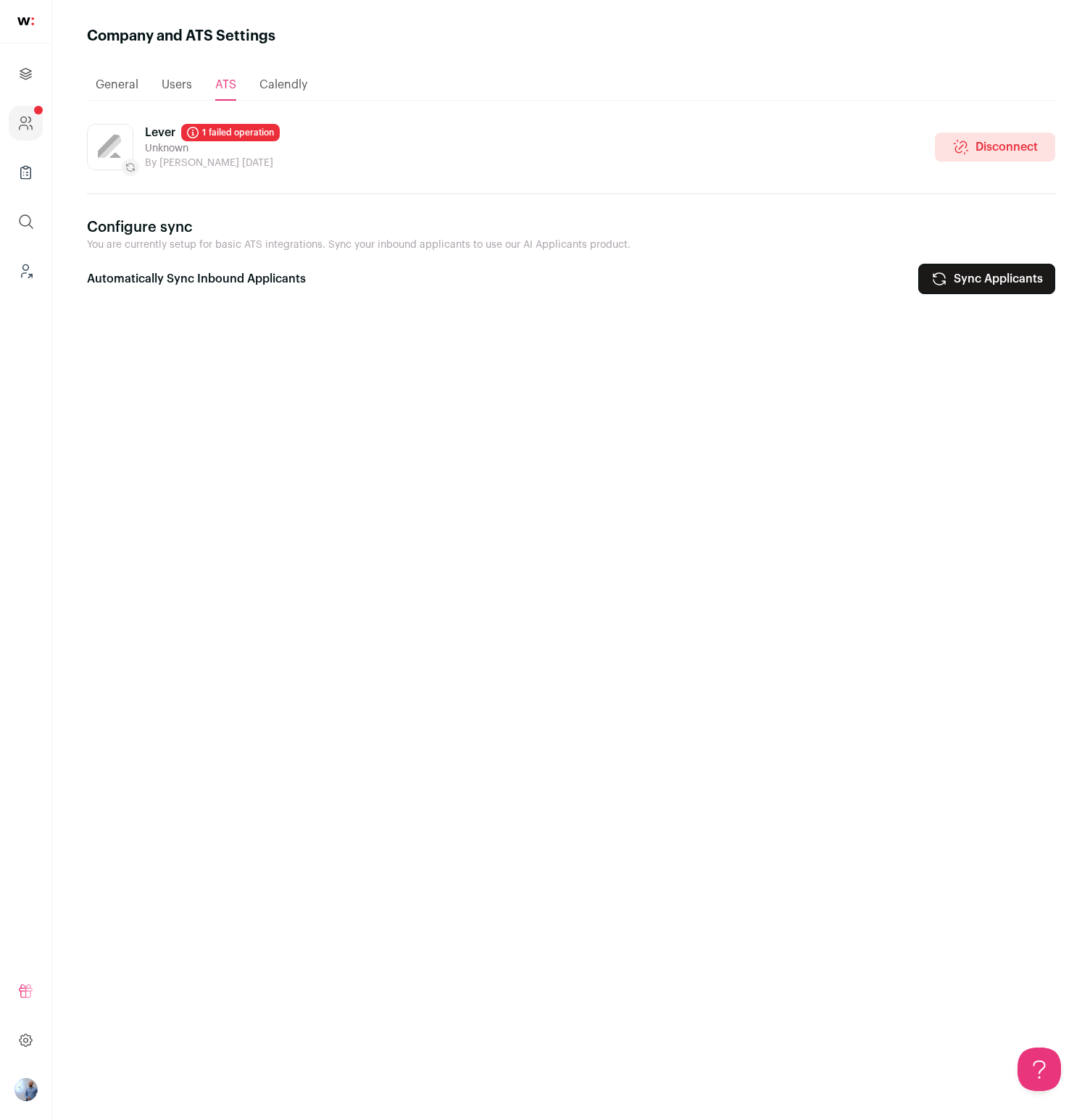
click at [252, 132] on link "1 failed operation" at bounding box center [230, 133] width 99 height 18
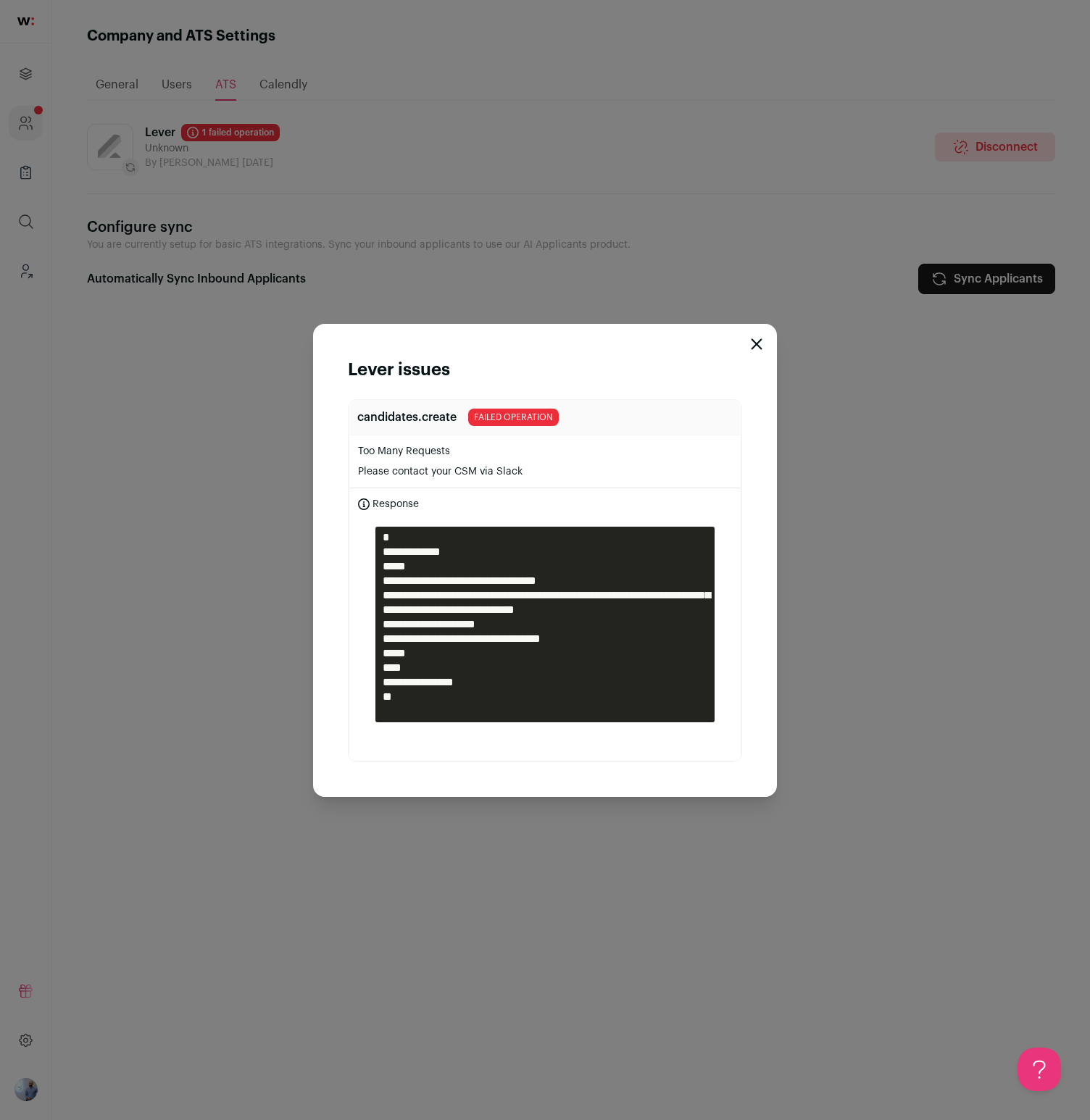
click at [348, 101] on div "**********" at bounding box center [545, 560] width 1090 height 1120
